Goal: Check status

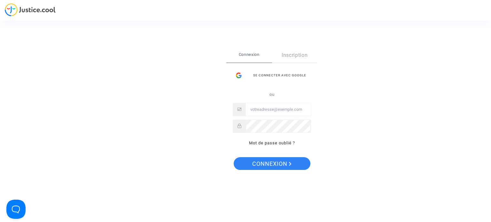
type input "[EMAIL_ADDRESS][DOMAIN_NAME]"
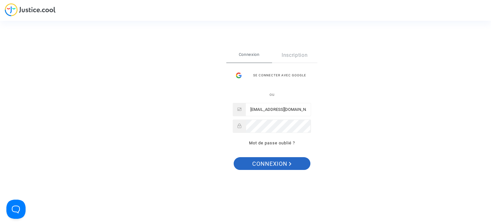
click at [273, 165] on span "Connexion" at bounding box center [271, 163] width 39 height 13
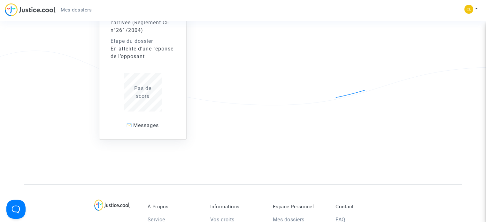
scroll to position [96, 0]
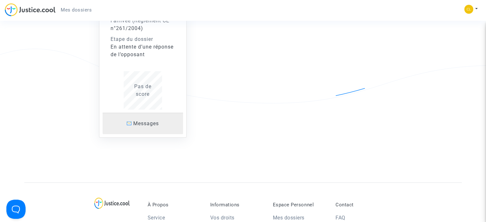
click at [151, 124] on span "Messages" at bounding box center [146, 124] width 26 height 6
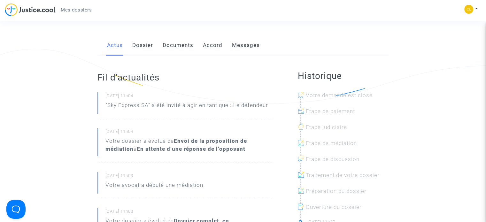
click at [169, 150] on b "En attente d’une réponse de l’opposant" at bounding box center [191, 149] width 109 height 6
click at [148, 45] on link "Dossier" at bounding box center [142, 45] width 21 height 21
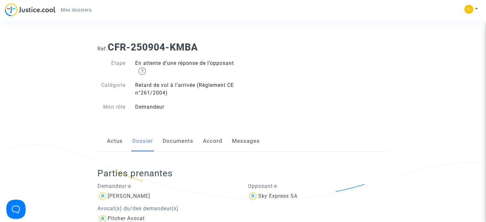
scroll to position [96, 0]
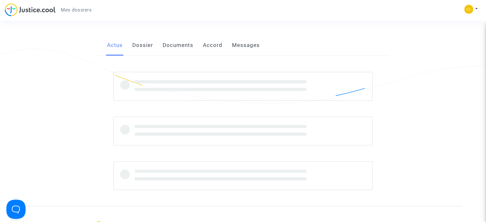
click at [181, 46] on link "Documents" at bounding box center [178, 45] width 31 height 21
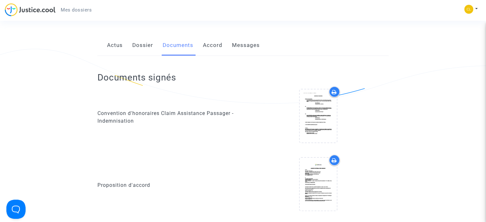
click at [214, 47] on link "Accord" at bounding box center [213, 45] width 20 height 21
